Goal: Check status: Check status

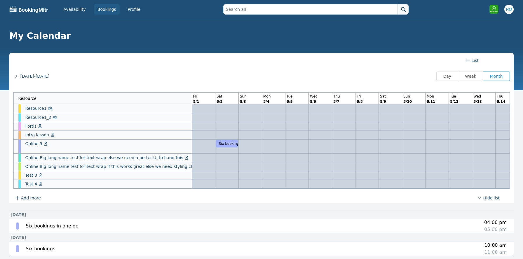
scroll to position [0, 406]
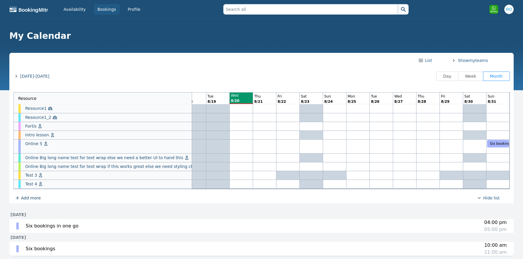
scroll to position [19, 0]
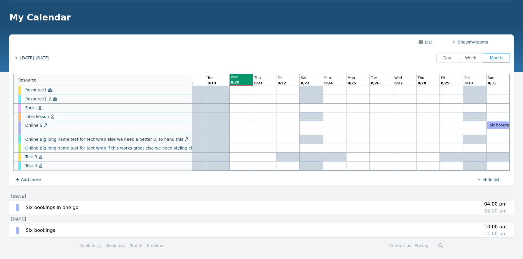
click at [33, 59] on span "[DATE]-[DATE]" at bounding box center [34, 58] width 29 height 6
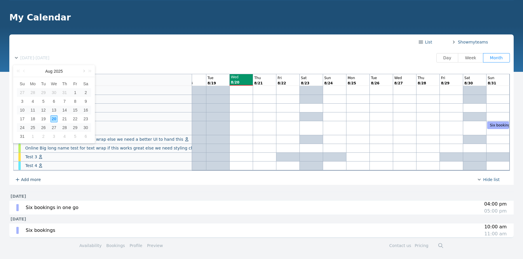
click at [84, 71] on link at bounding box center [83, 71] width 5 height 12
click at [85, 108] on div "20" at bounding box center [85, 109] width 7 height 7
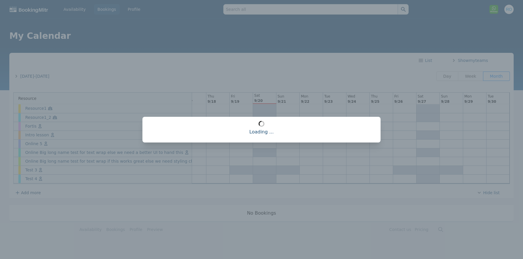
scroll to position [0, 382]
